Goal: Find specific page/section: Find specific page/section

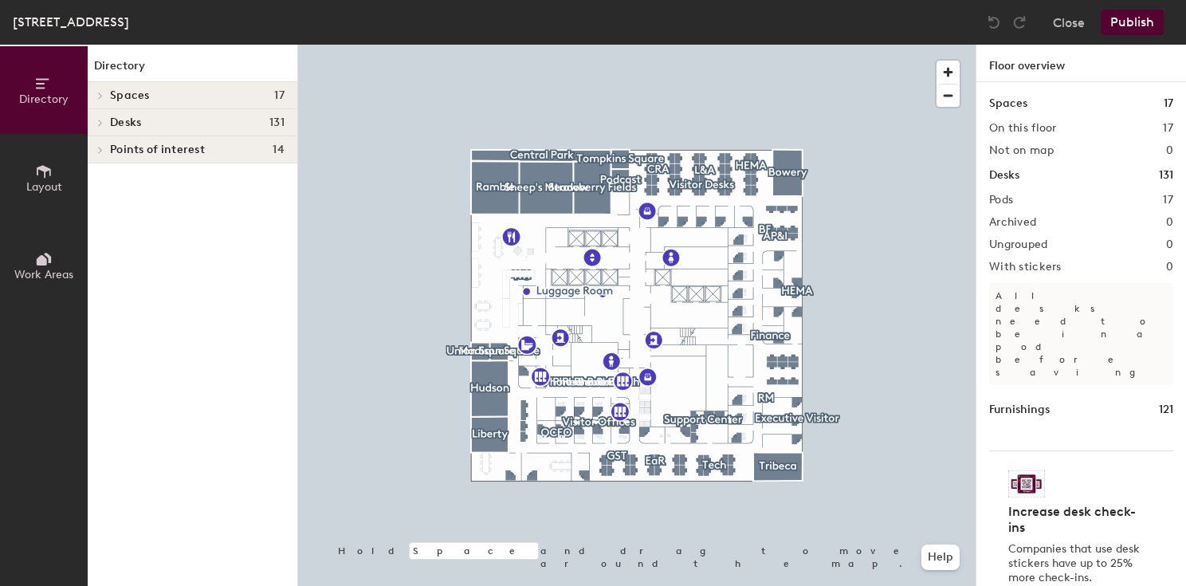
click at [107, 122] on div at bounding box center [100, 123] width 18 height 8
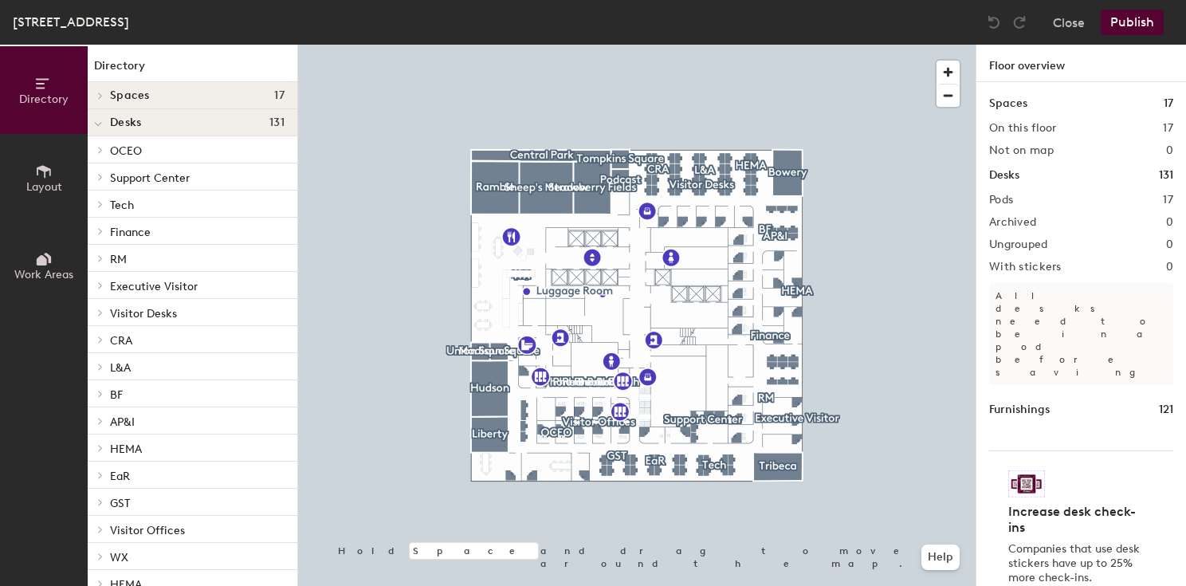
click at [93, 147] on span at bounding box center [99, 150] width 14 height 8
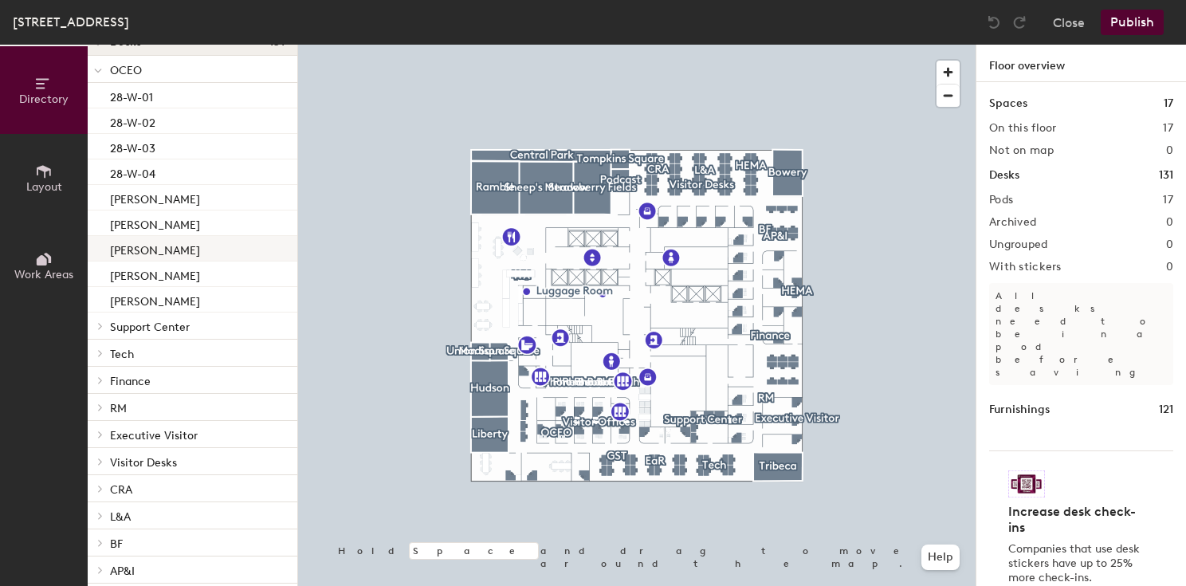
scroll to position [92, 0]
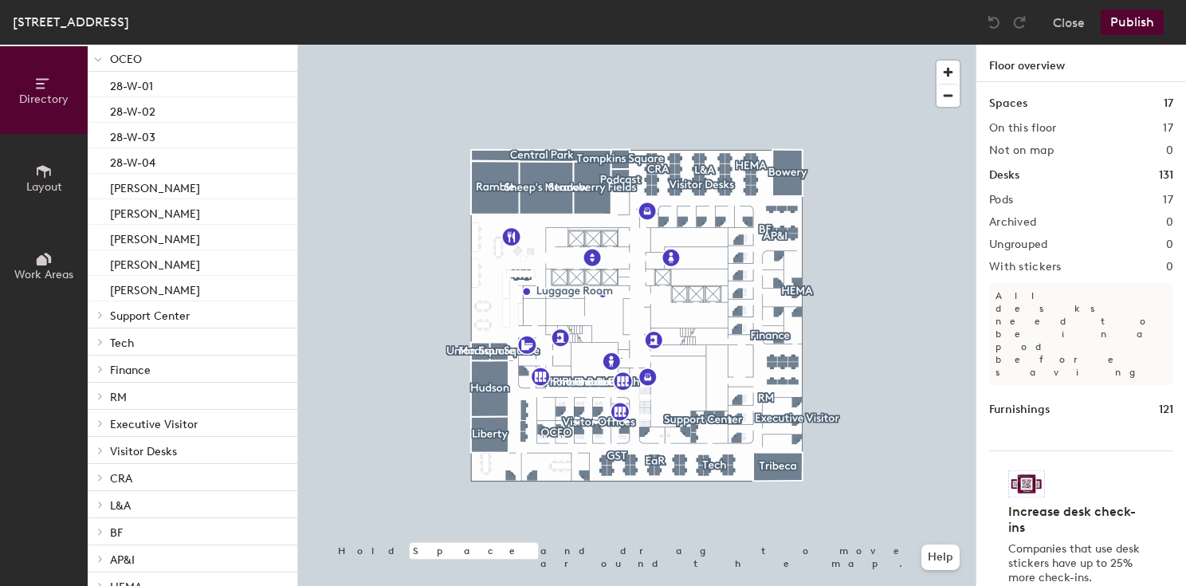
click at [99, 311] on icon at bounding box center [100, 315] width 6 height 8
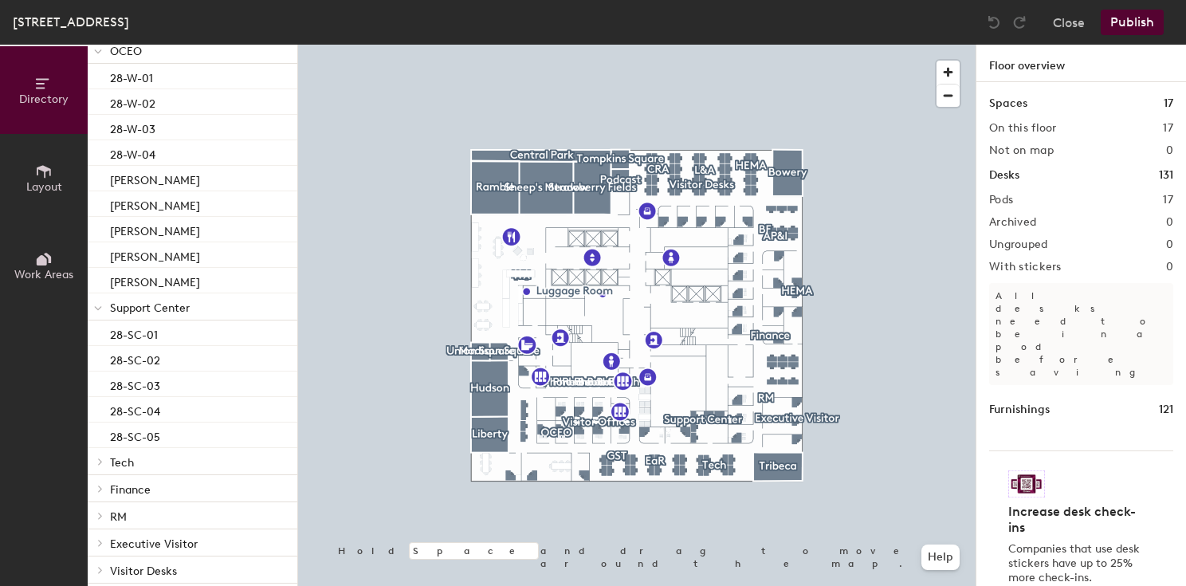
scroll to position [0, 0]
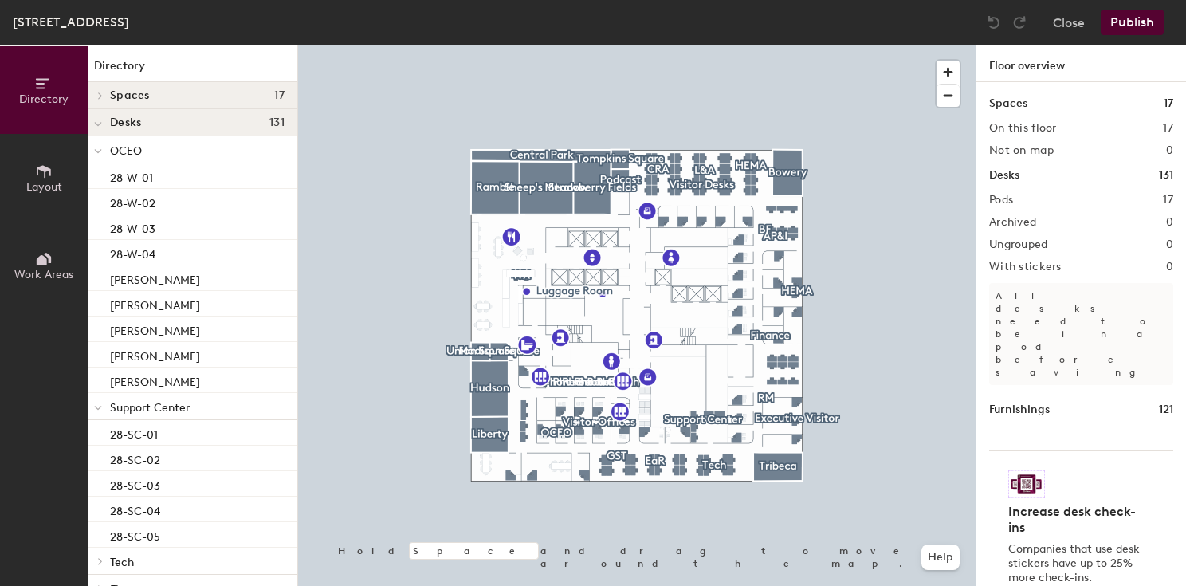
click at [127, 66] on h1 "Directory" at bounding box center [193, 69] width 210 height 25
click at [29, 102] on span "Directory" at bounding box center [43, 99] width 49 height 14
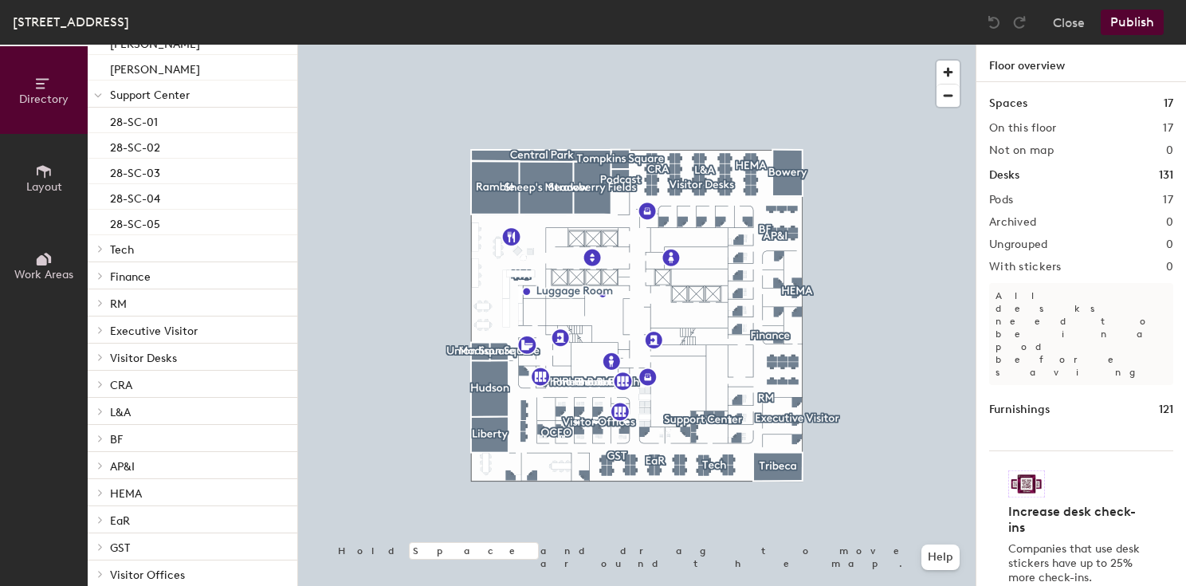
scroll to position [408, 0]
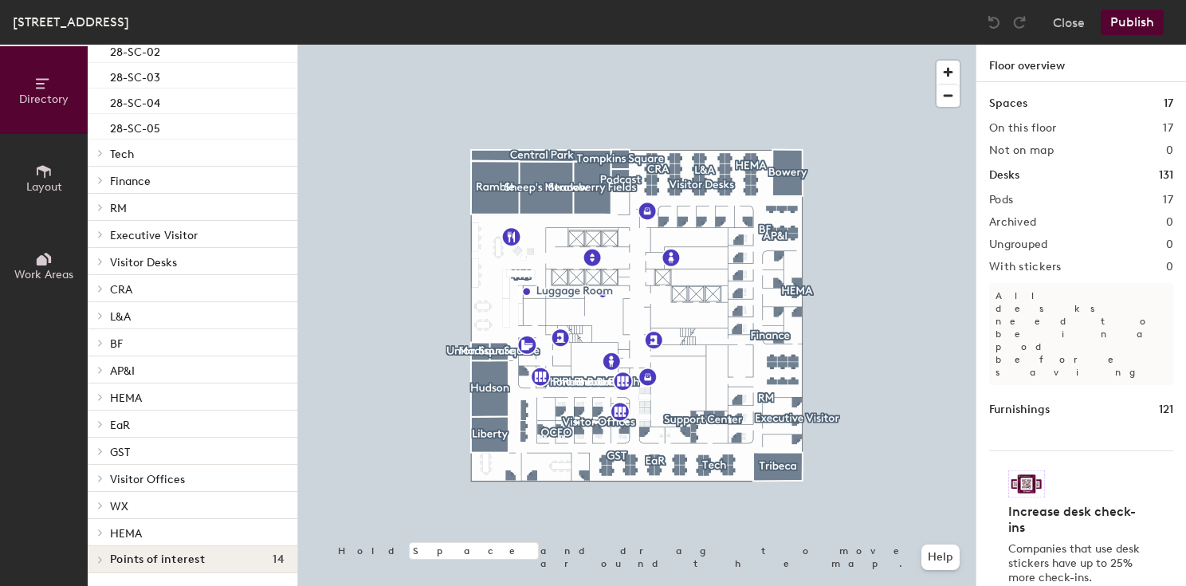
click at [96, 151] on span at bounding box center [99, 153] width 14 height 8
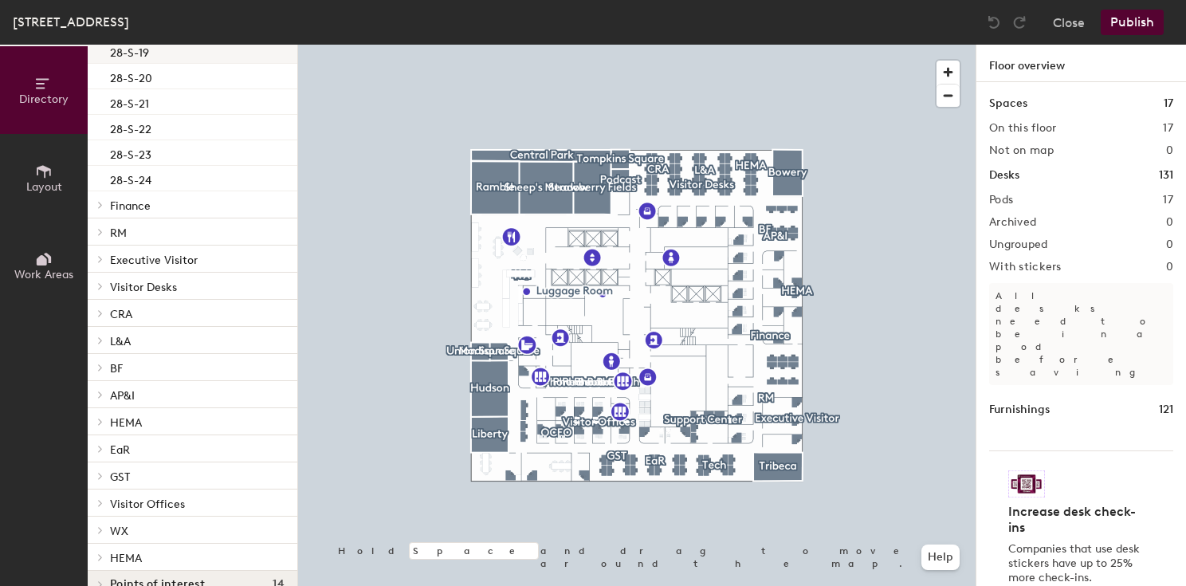
scroll to position [612, 0]
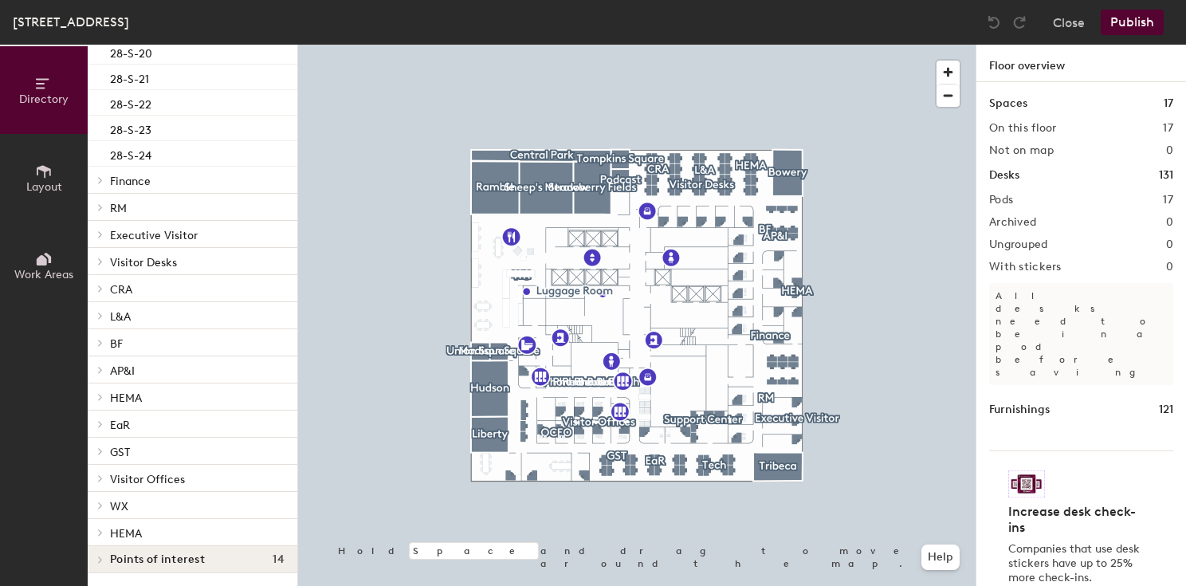
click at [103, 237] on icon at bounding box center [100, 234] width 6 height 8
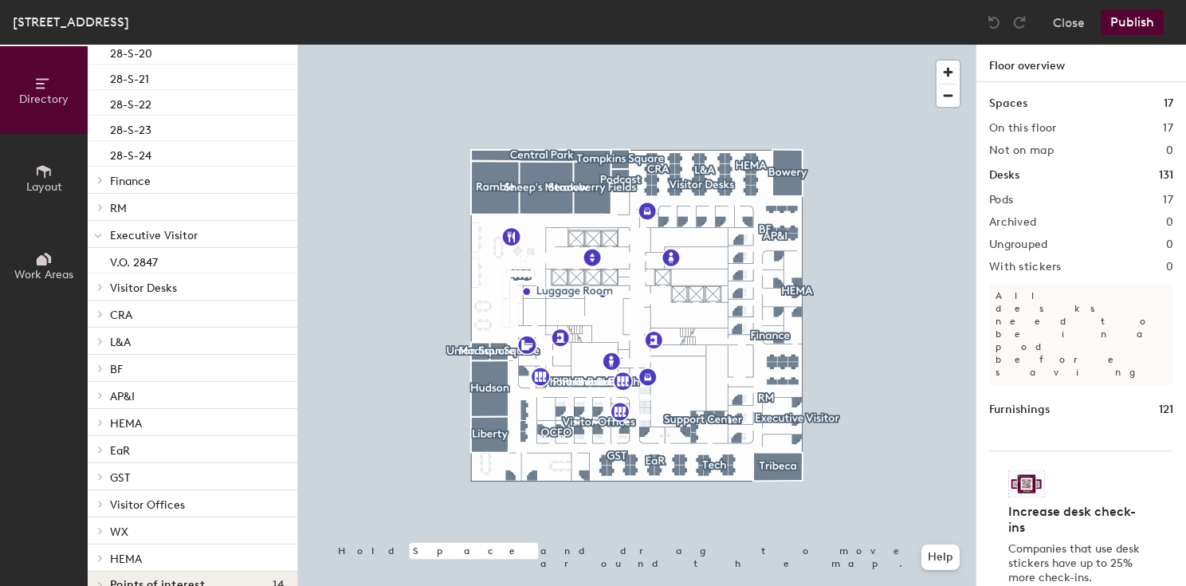
click at [100, 301] on div at bounding box center [98, 314] width 21 height 26
click at [100, 291] on div at bounding box center [98, 286] width 21 height 26
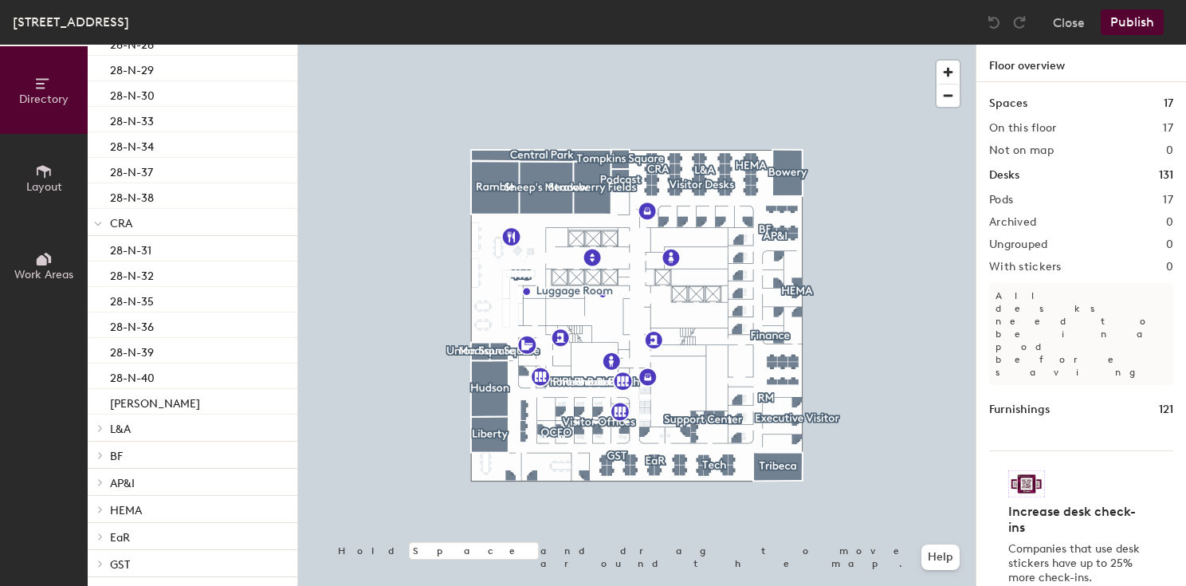
scroll to position [1326, 0]
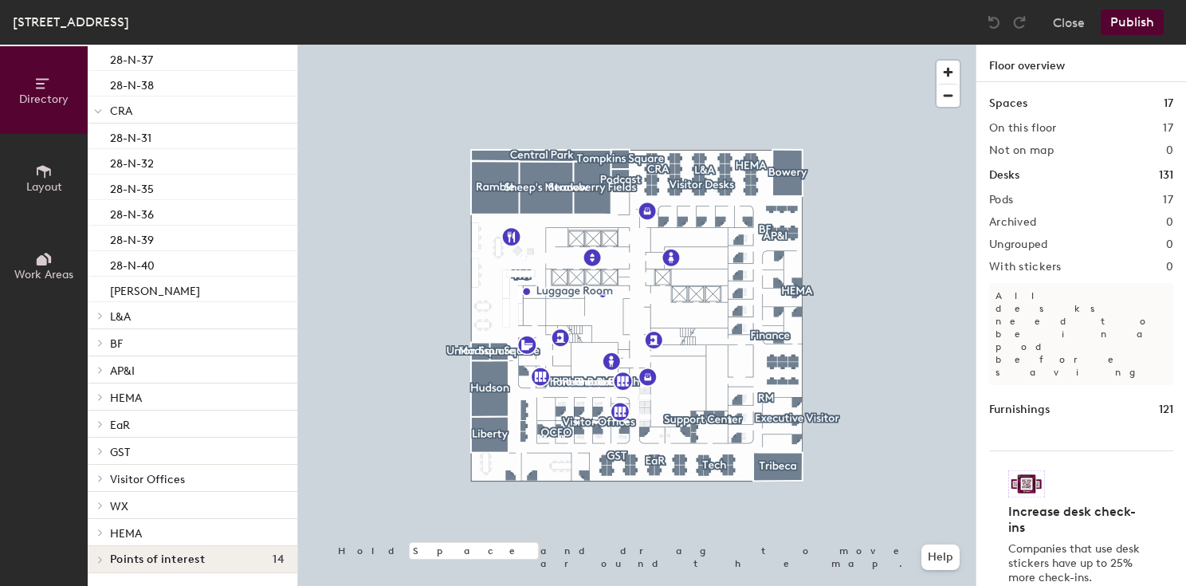
click at [100, 315] on icon at bounding box center [100, 316] width 6 height 8
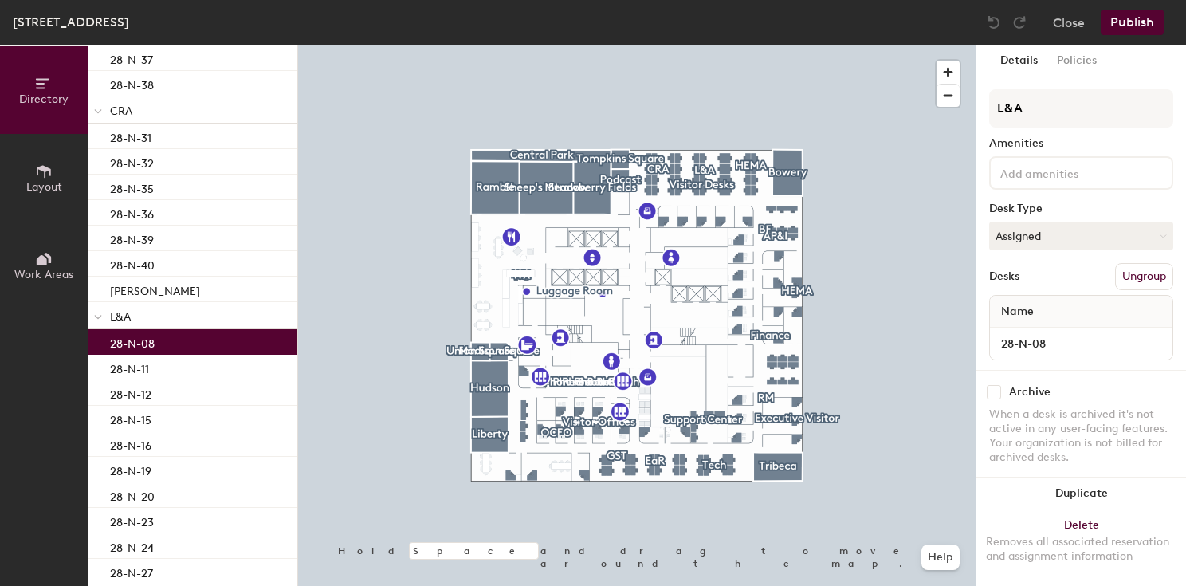
click at [103, 347] on div "28-N-08" at bounding box center [193, 342] width 210 height 26
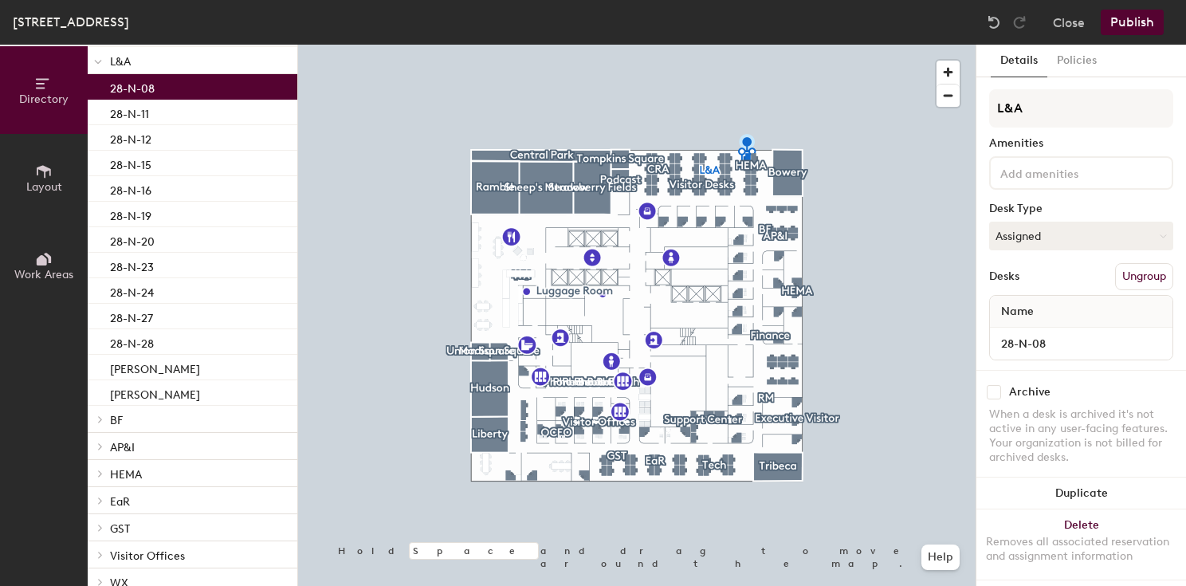
scroll to position [1658, 0]
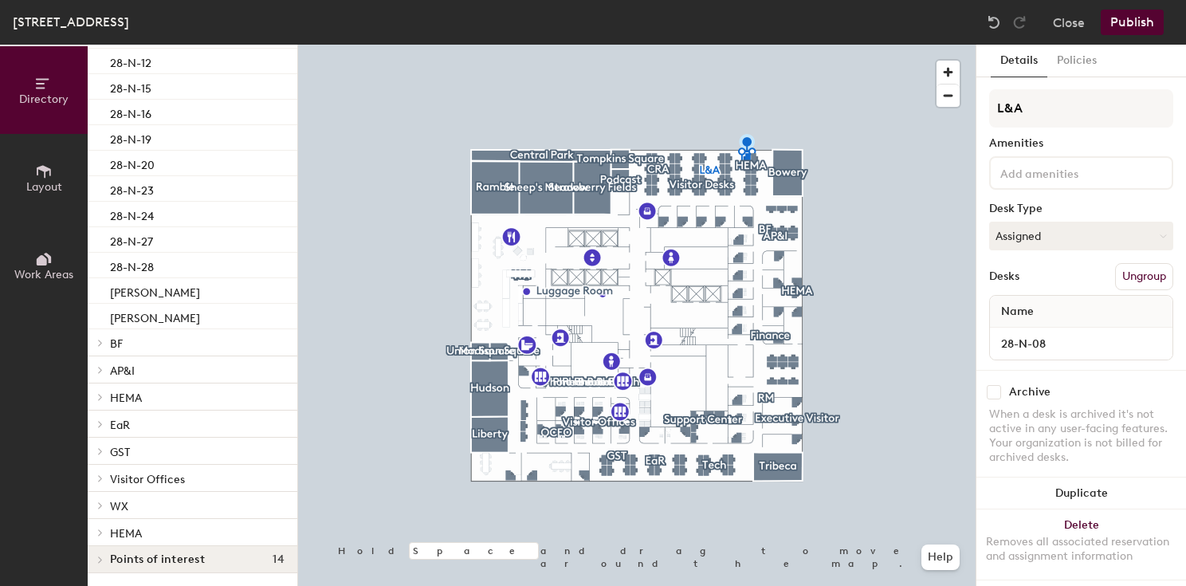
click at [100, 342] on icon at bounding box center [100, 343] width 6 height 8
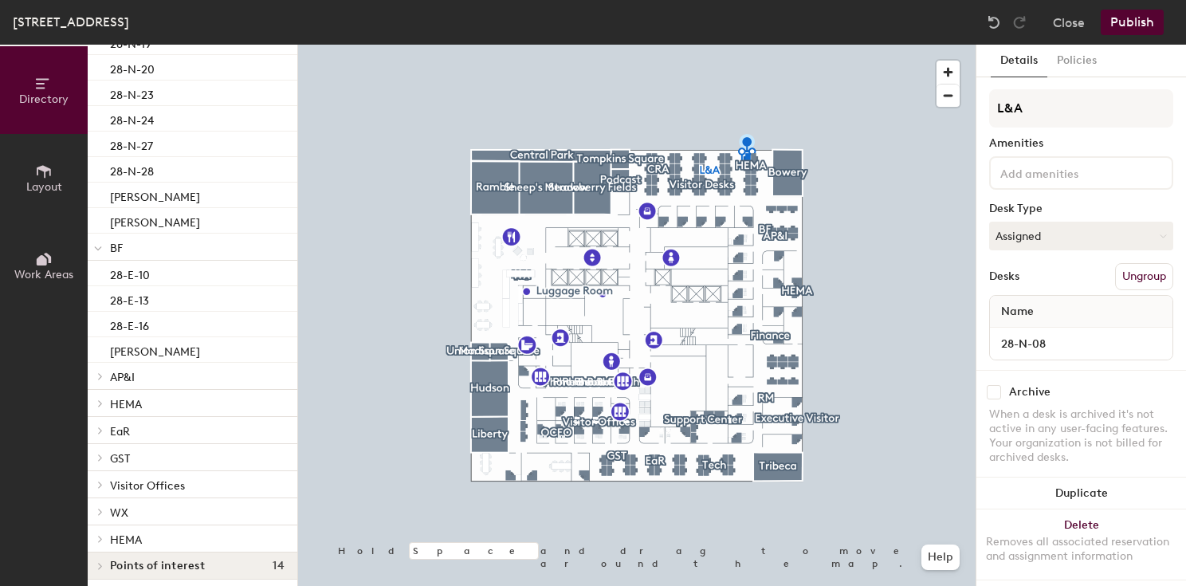
scroll to position [1760, 0]
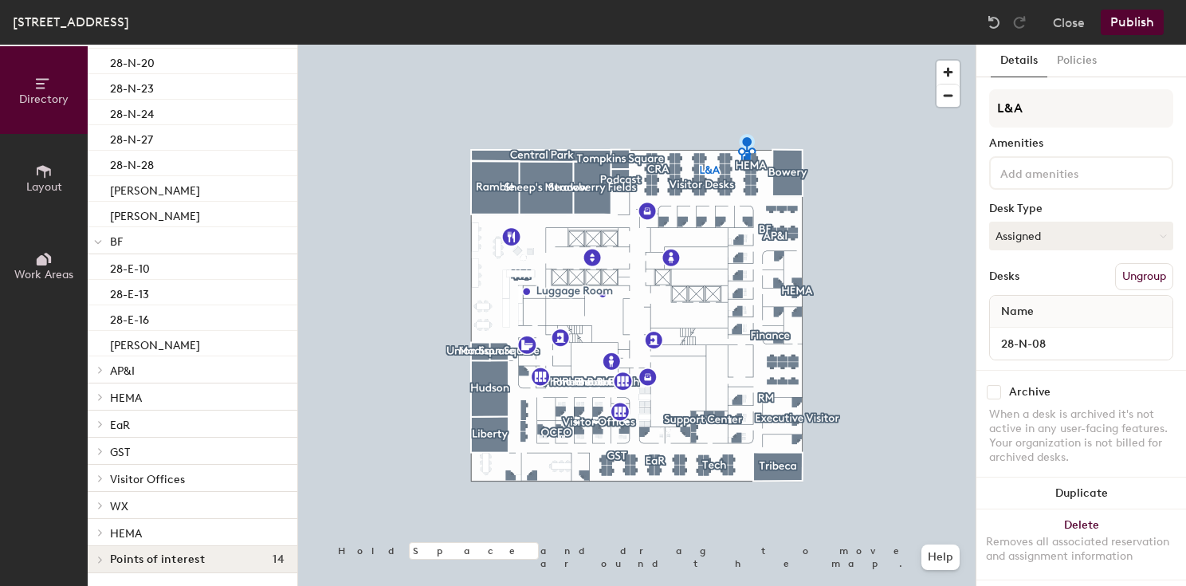
click at [98, 366] on icon at bounding box center [100, 370] width 6 height 8
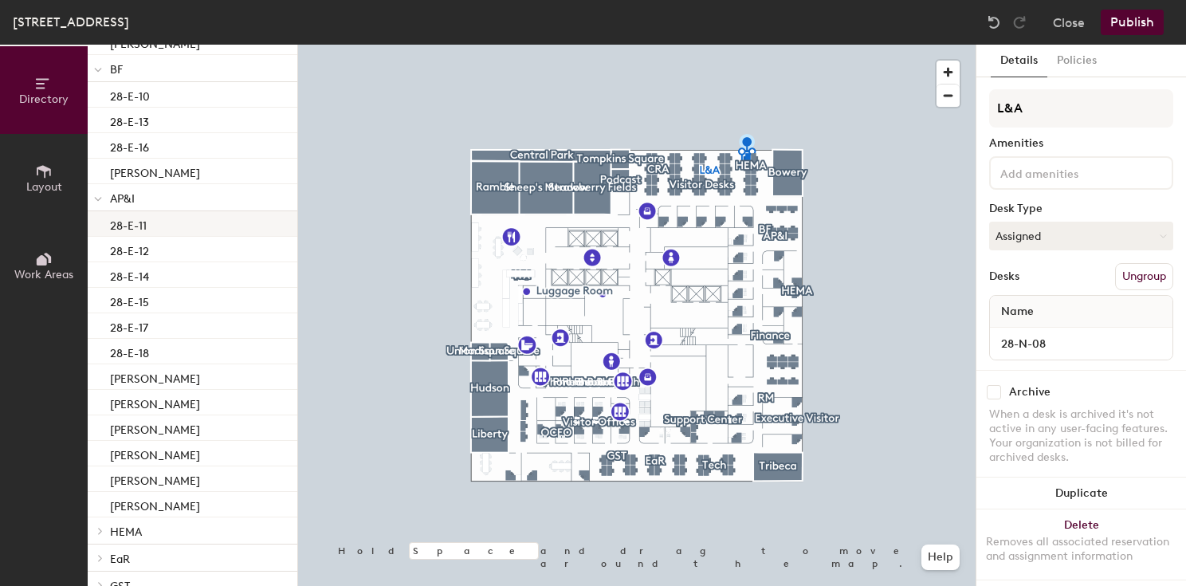
scroll to position [2066, 0]
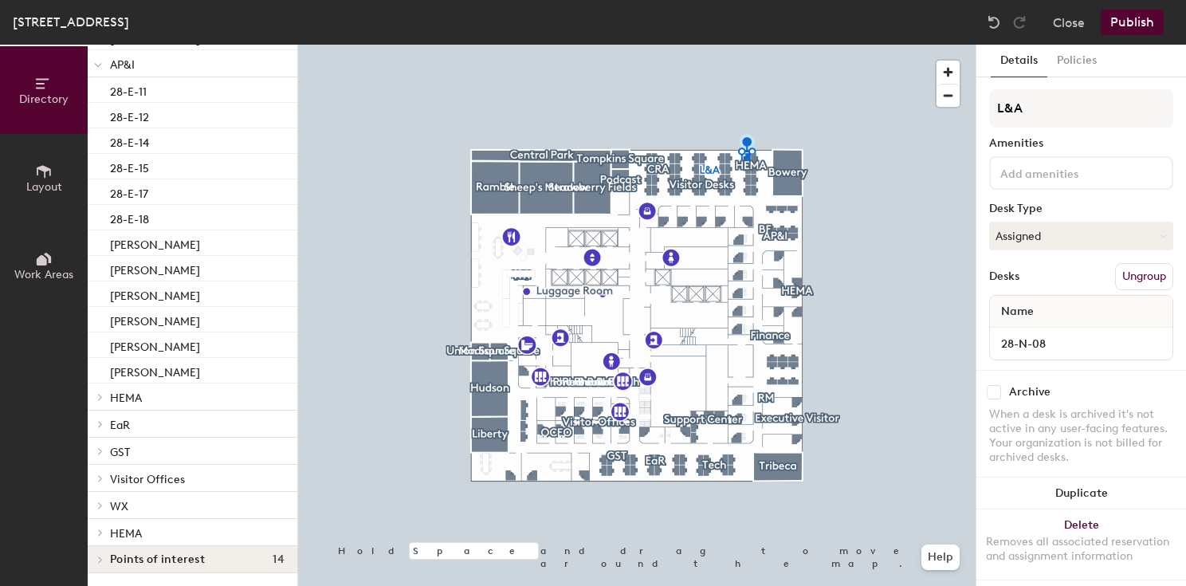
click at [100, 396] on icon at bounding box center [100, 397] width 6 height 8
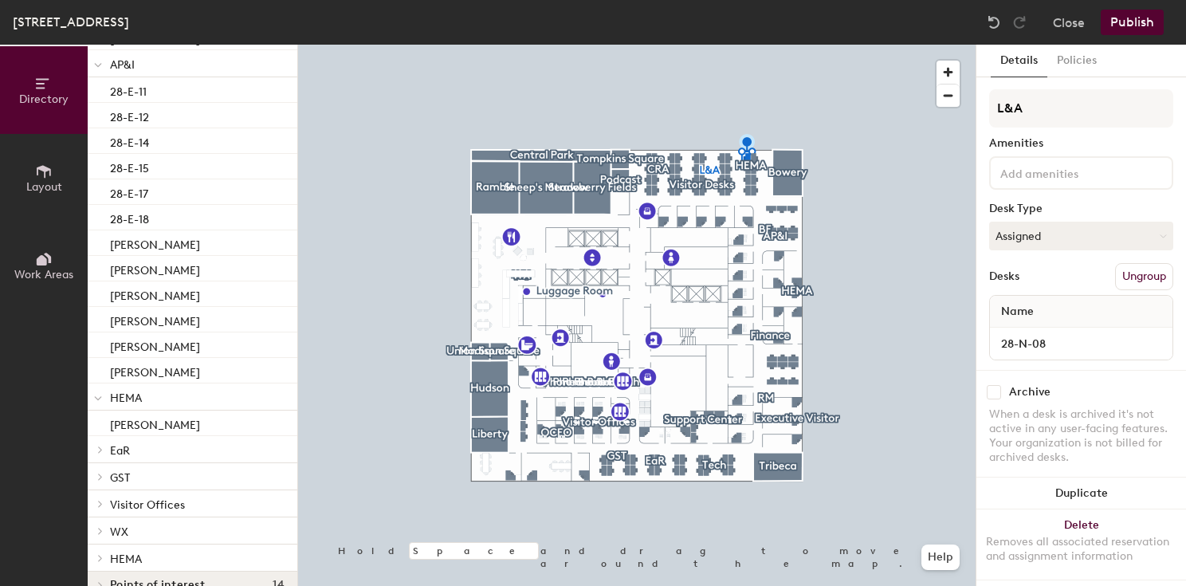
click at [100, 454] on div at bounding box center [98, 449] width 21 height 26
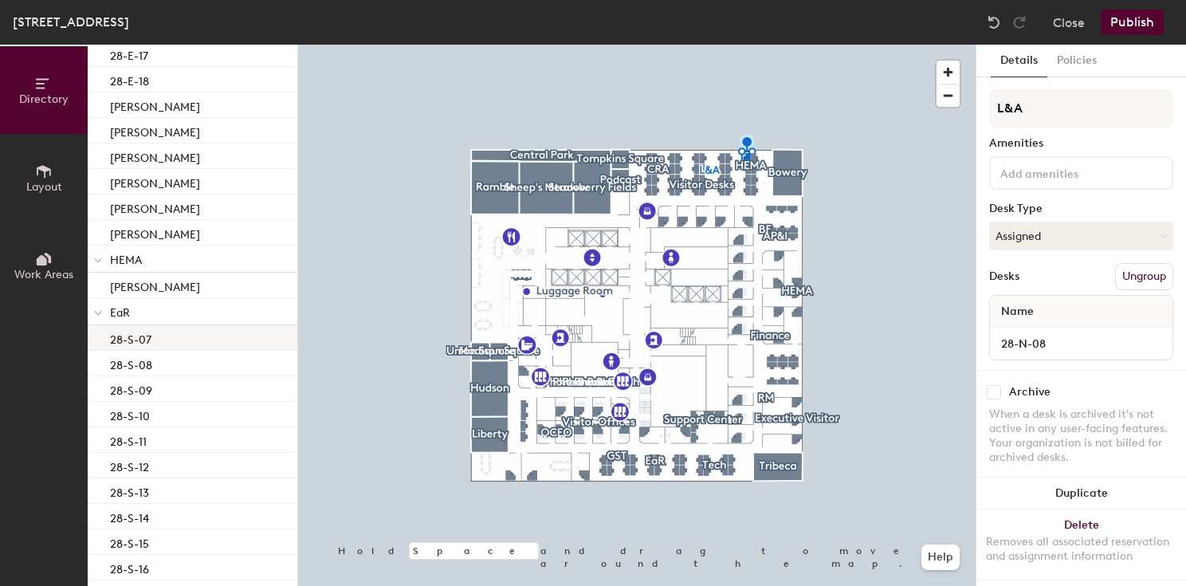
scroll to position [2372, 0]
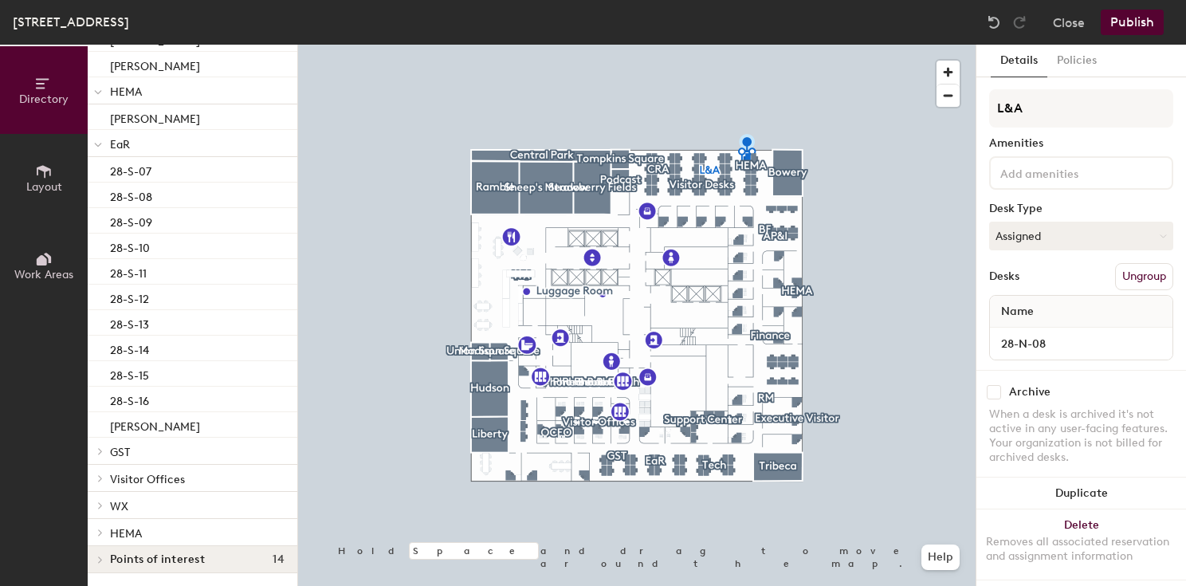
click at [100, 453] on icon at bounding box center [100, 451] width 3 height 6
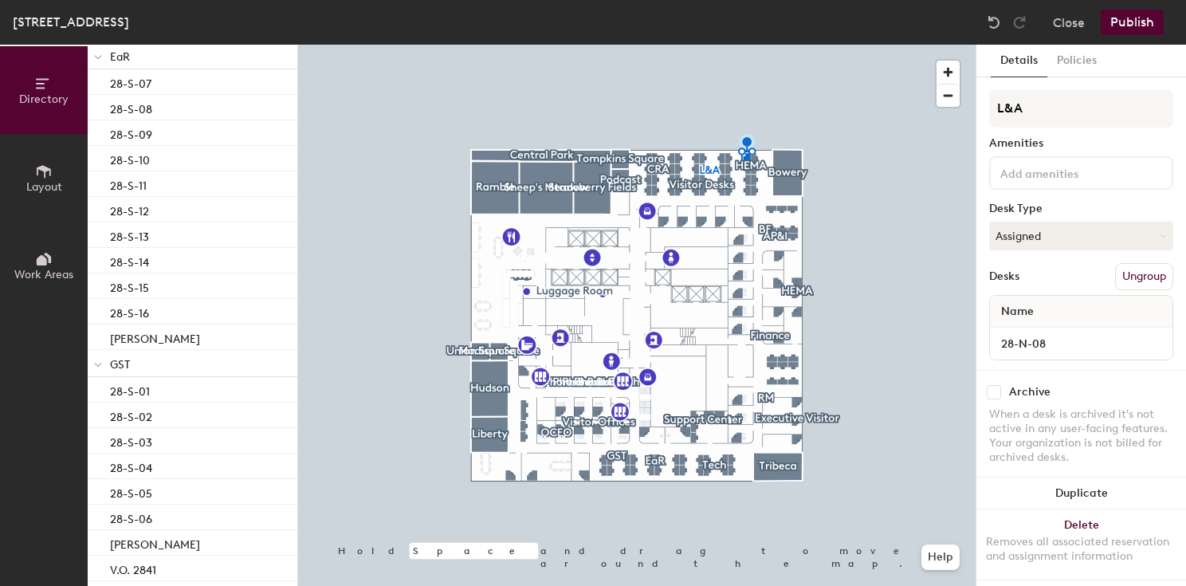
scroll to position [2576, 0]
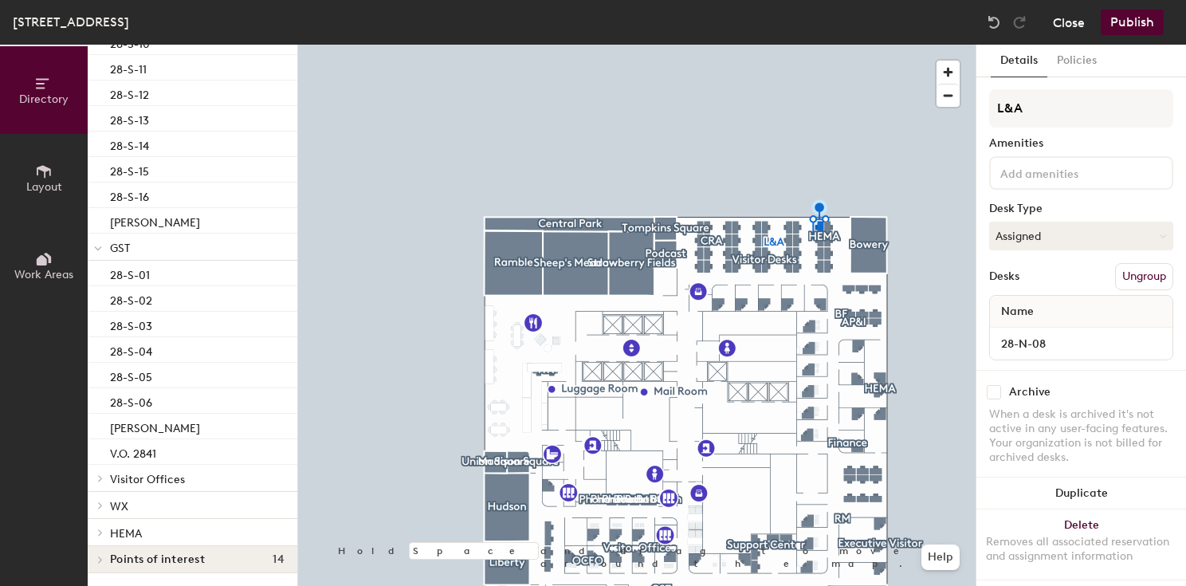
click at [1069, 26] on button "Close" at bounding box center [1069, 23] width 32 height 26
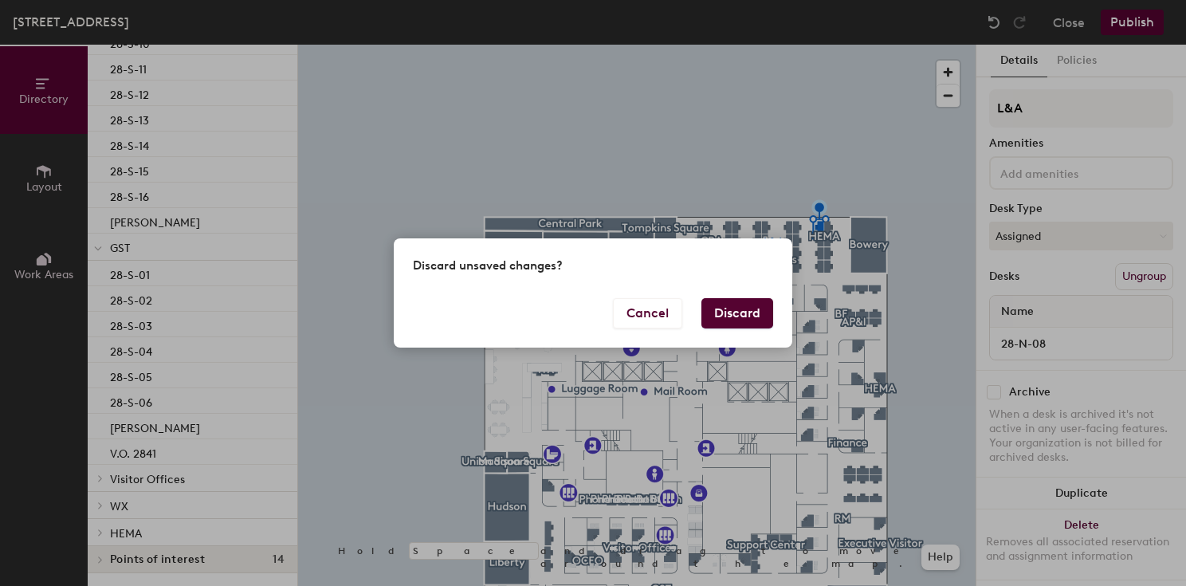
click at [734, 303] on button "Discard" at bounding box center [738, 313] width 72 height 30
